Goal: Information Seeking & Learning: Learn about a topic

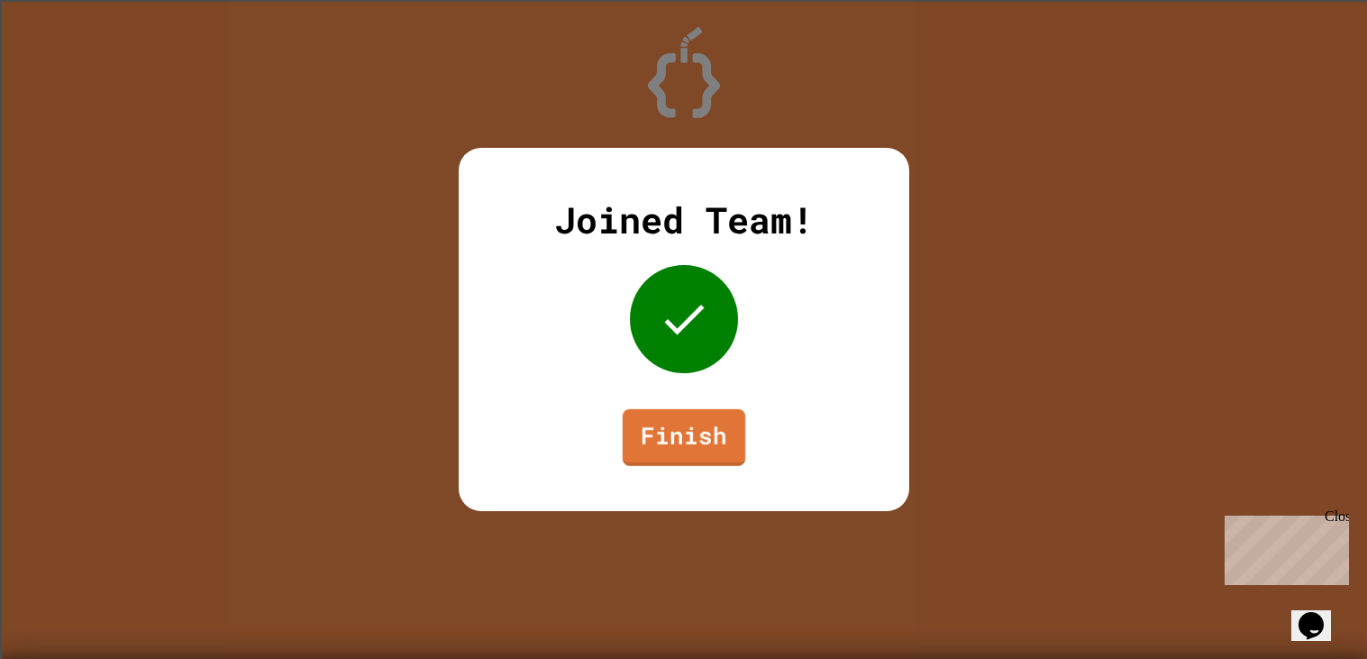
click at [709, 459] on link "Finish" at bounding box center [683, 437] width 123 height 57
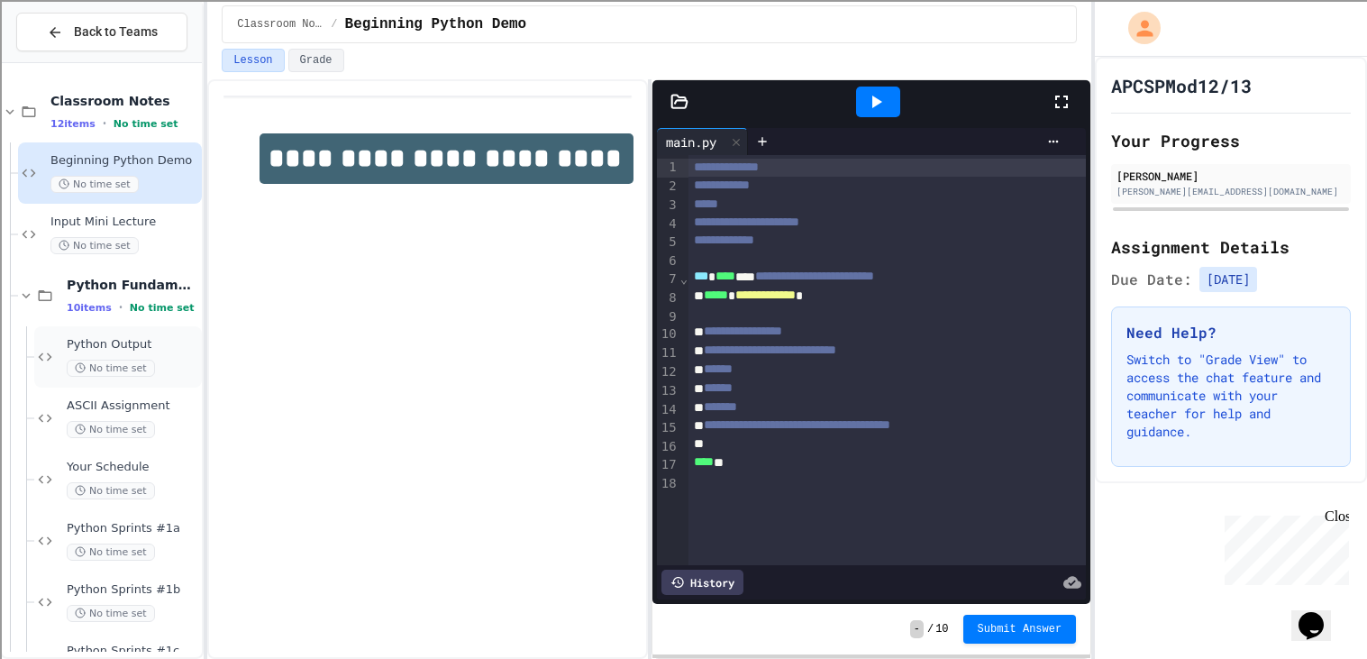
click at [133, 362] on span "No time set" at bounding box center [111, 368] width 88 height 17
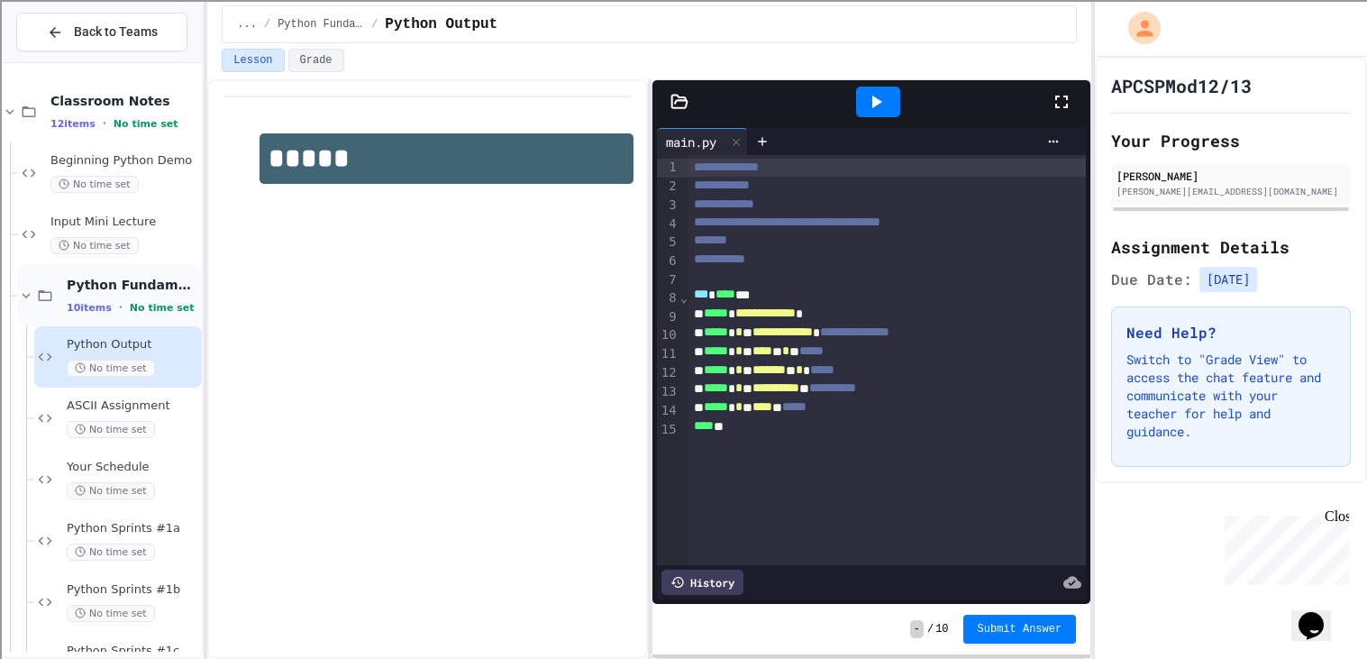
click at [134, 278] on span "Python Fundamentals" at bounding box center [133, 285] width 132 height 16
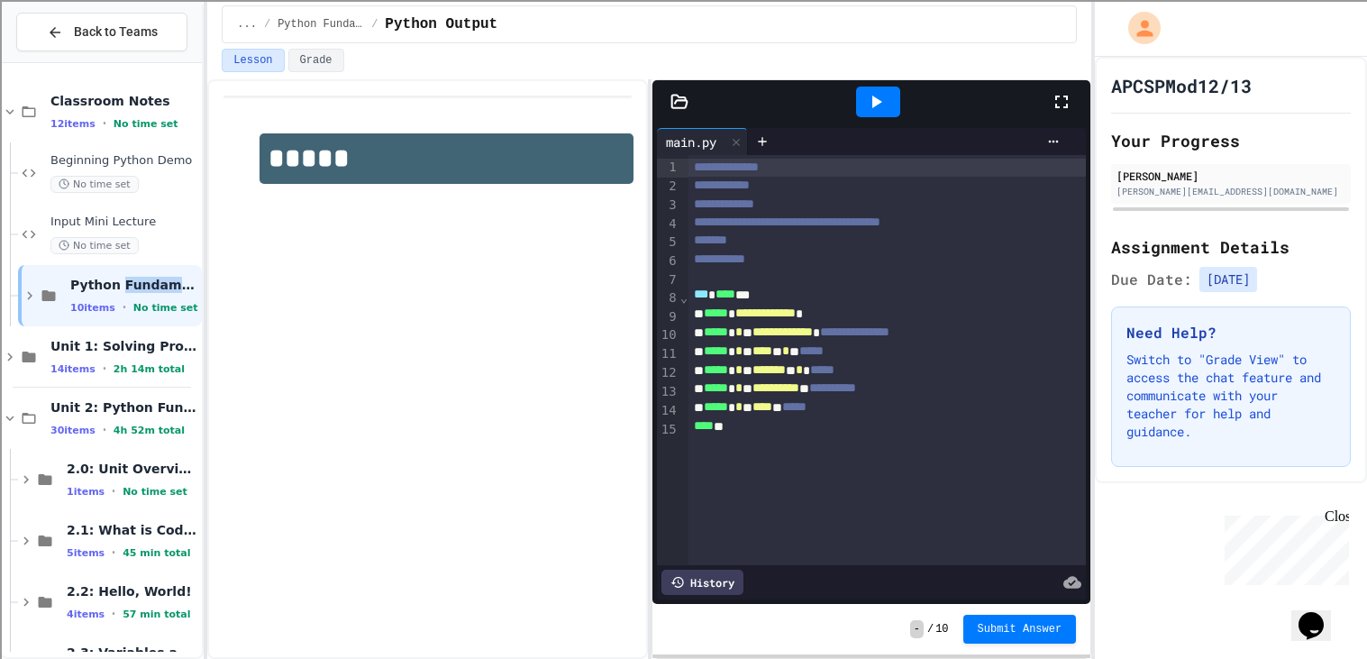
click at [134, 278] on span "Python Fundamentals" at bounding box center [134, 285] width 128 height 16
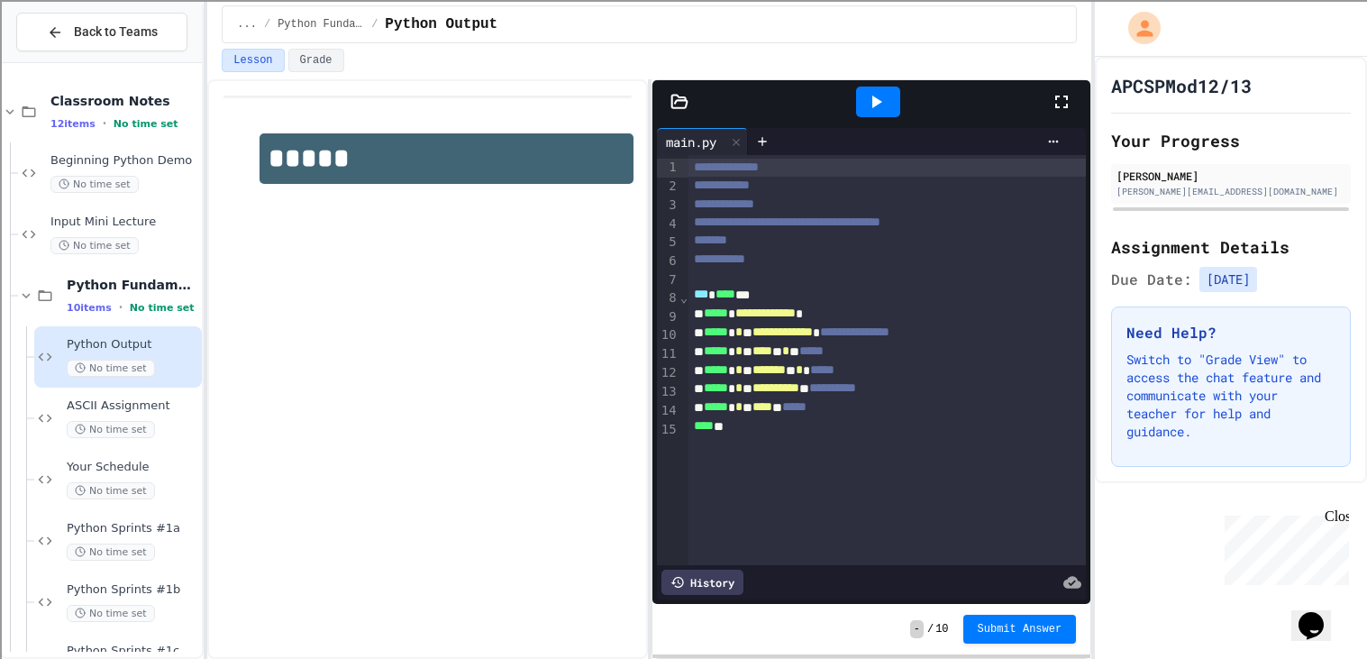
click at [856, 394] on span "**********" at bounding box center [832, 387] width 47 height 13
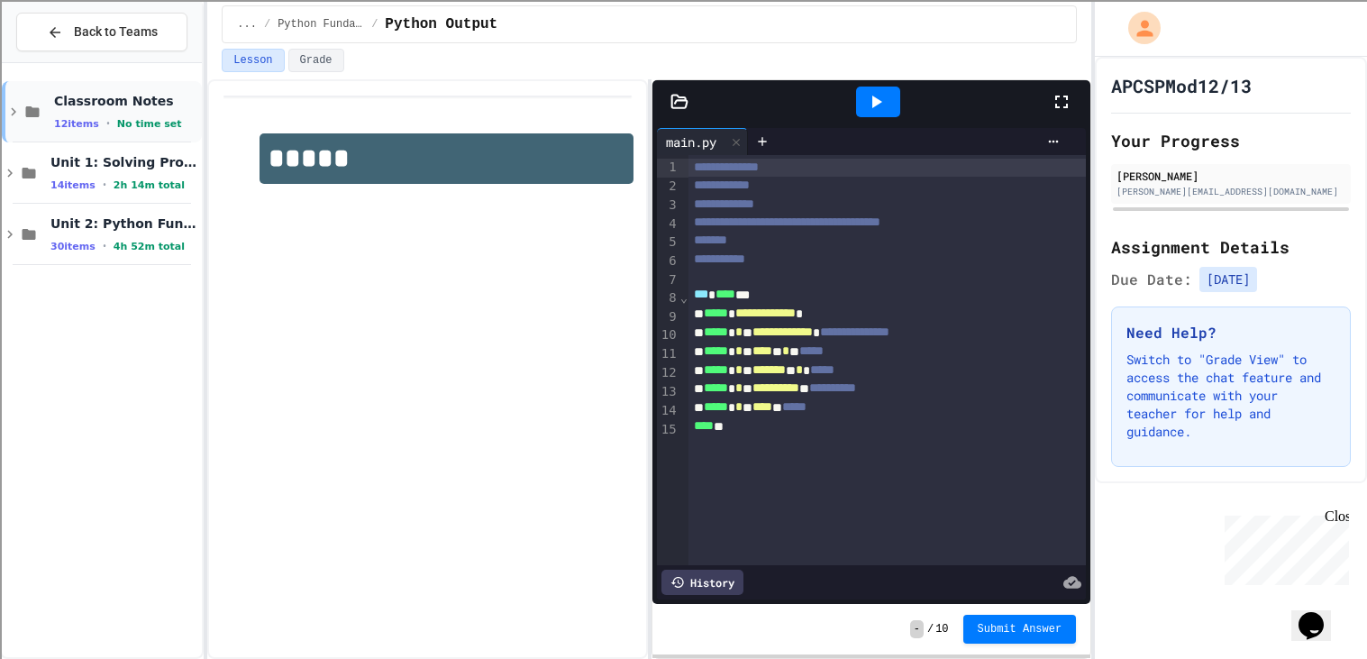
click at [133, 90] on div "Classroom Notes 12 items • No time set" at bounding box center [102, 111] width 200 height 61
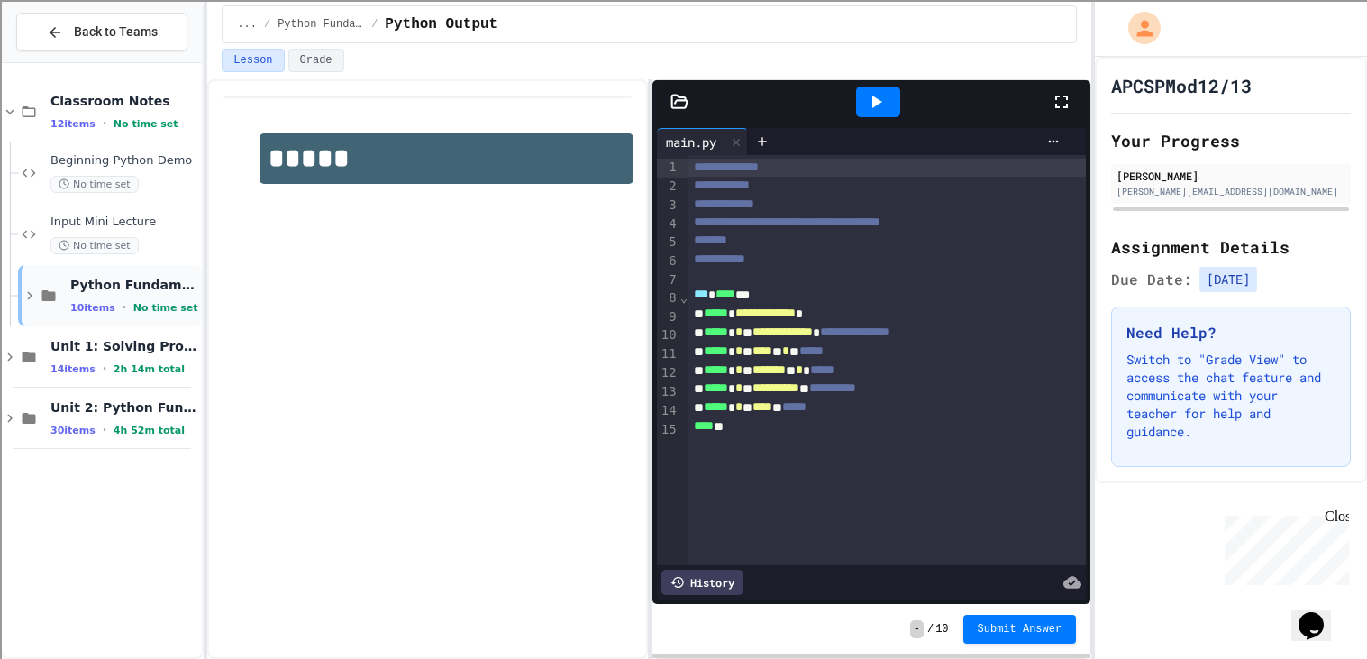
click at [32, 292] on icon at bounding box center [30, 295] width 16 height 16
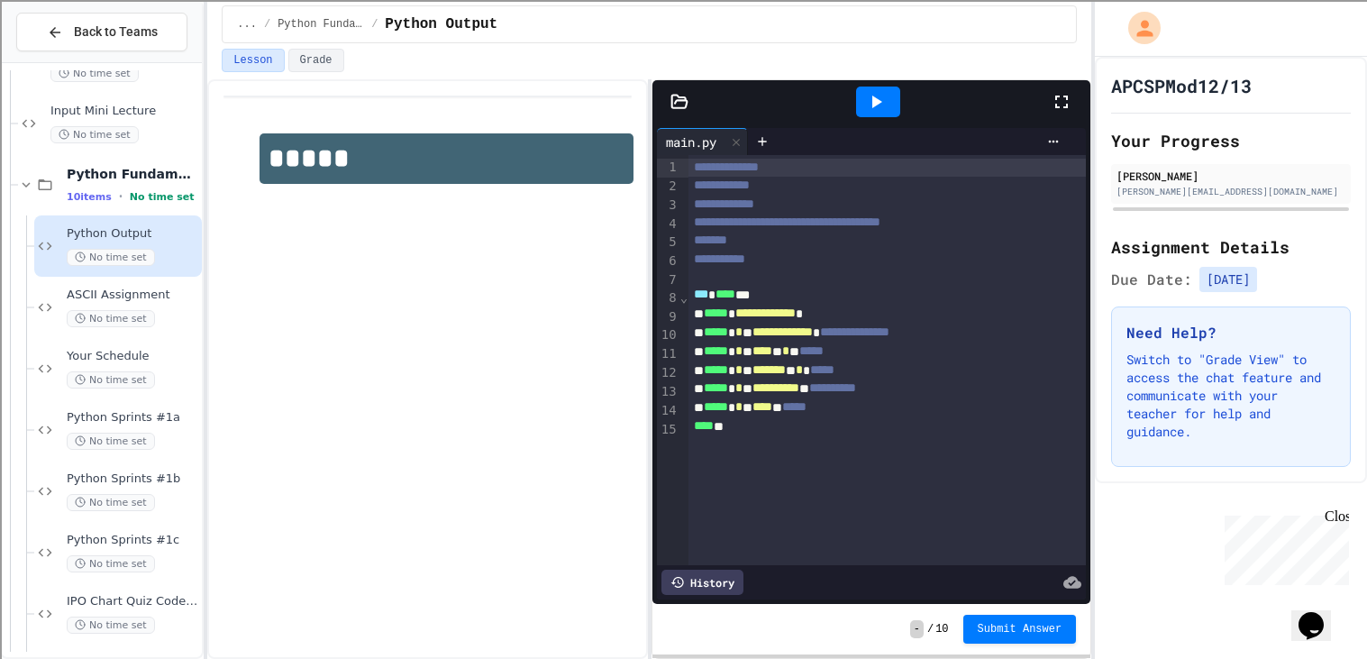
scroll to position [106, 0]
